Goal: Check status: Check status

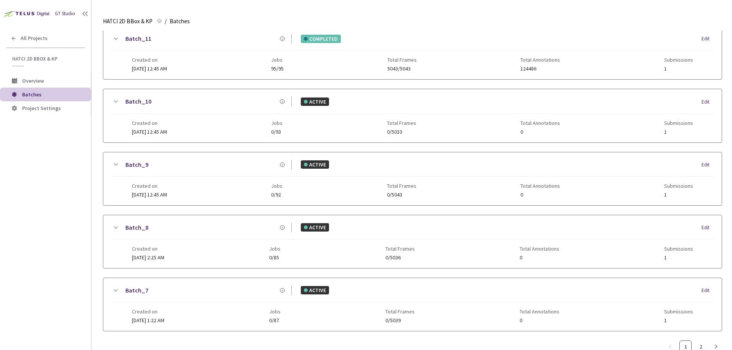
scroll to position [370, 0]
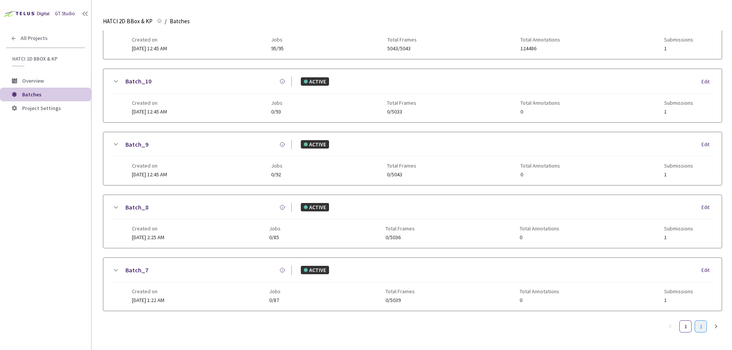
click at [700, 321] on link "2" at bounding box center [700, 326] width 11 height 11
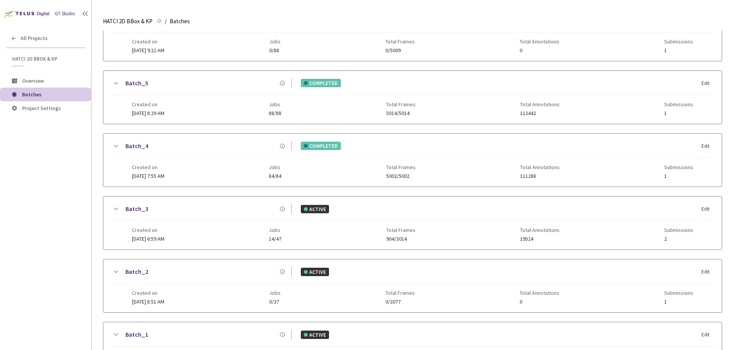
scroll to position [10, 0]
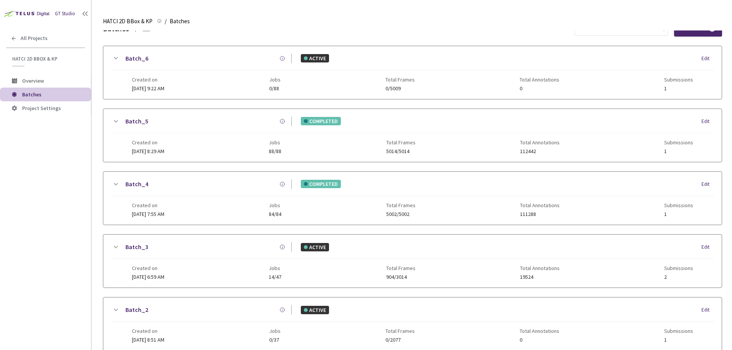
click at [169, 130] on div "Batch_5 COMPLETED Edit" at bounding box center [412, 125] width 603 height 17
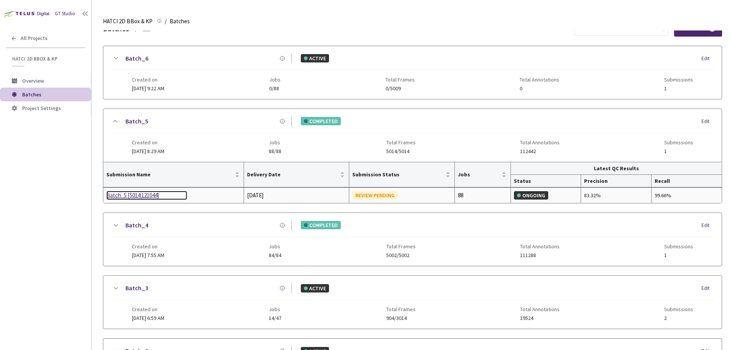
click at [143, 193] on div "Batch_5 [5014:121044]" at bounding box center [146, 195] width 81 height 9
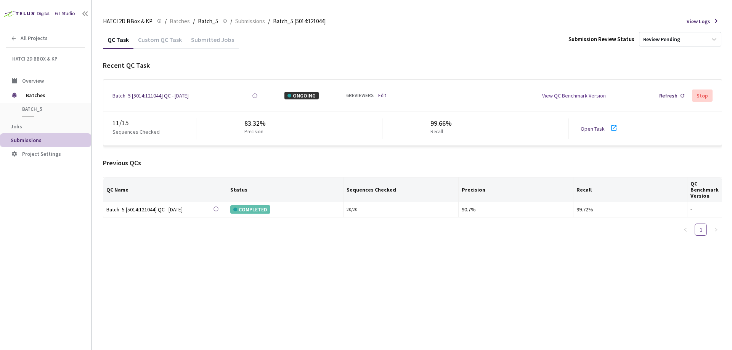
click at [383, 96] on link "Edit" at bounding box center [382, 95] width 8 height 7
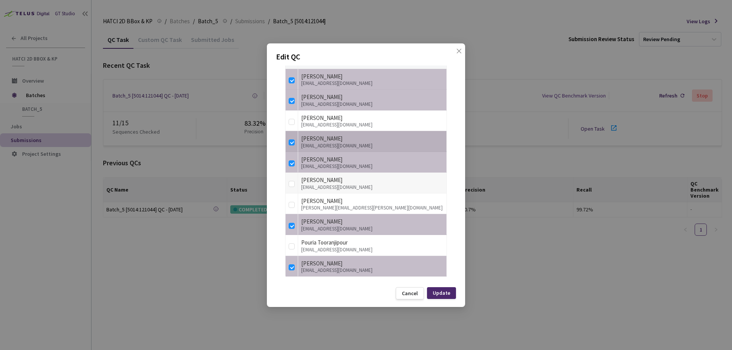
scroll to position [208, 0]
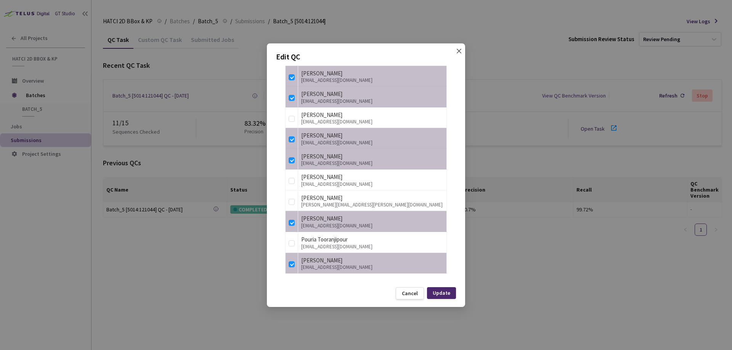
click at [464, 48] on span "Close" at bounding box center [458, 58] width 21 height 21
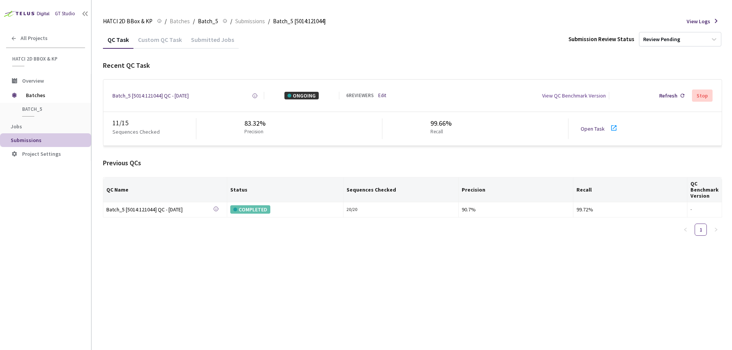
click at [212, 45] on div "Submitted Jobs" at bounding box center [212, 42] width 52 height 13
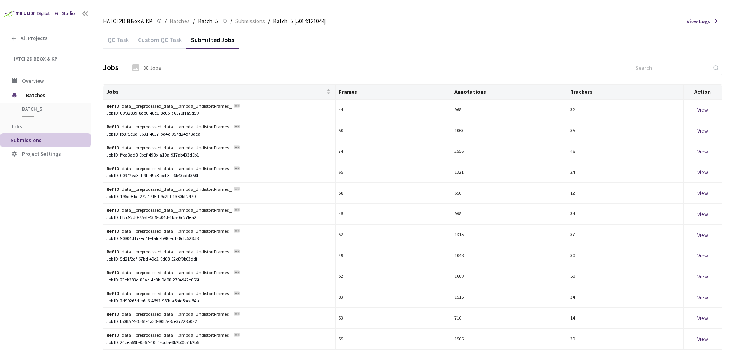
click at [148, 44] on div "Custom QC Task" at bounding box center [159, 42] width 53 height 13
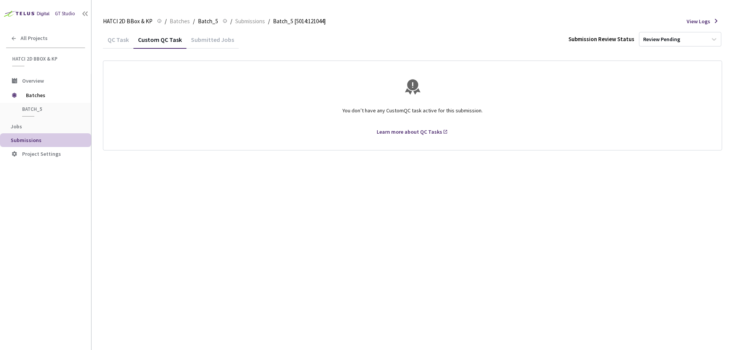
click at [115, 38] on div "QC Task" at bounding box center [118, 42] width 30 height 13
